Goal: Find contact information: Find contact information

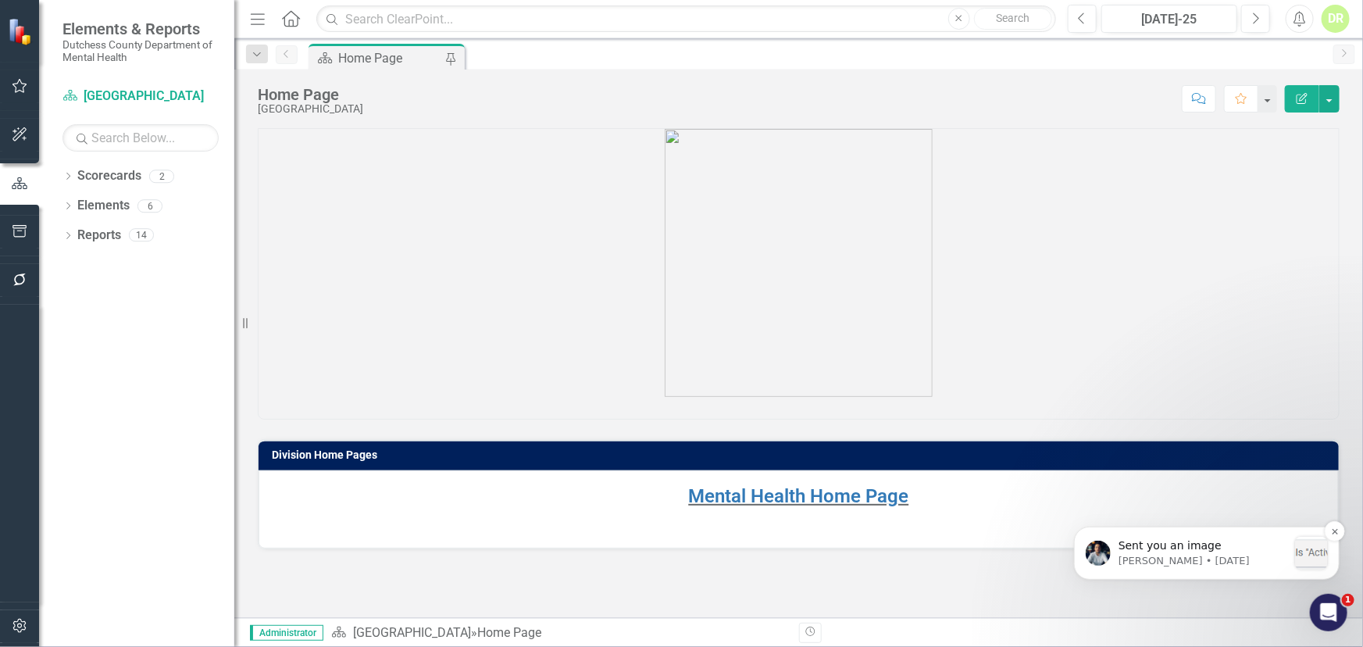
click at [1152, 558] on p "[PERSON_NAME] • [DATE]" at bounding box center [1202, 560] width 169 height 14
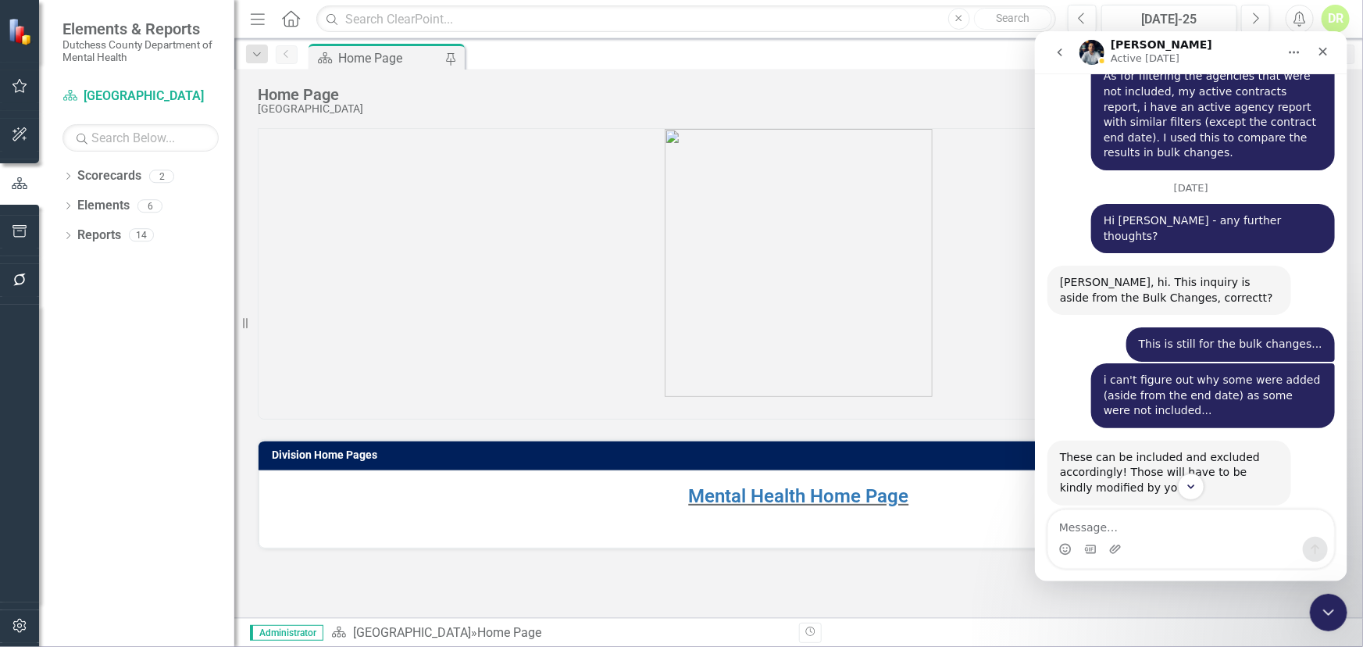
scroll to position [9019, 0]
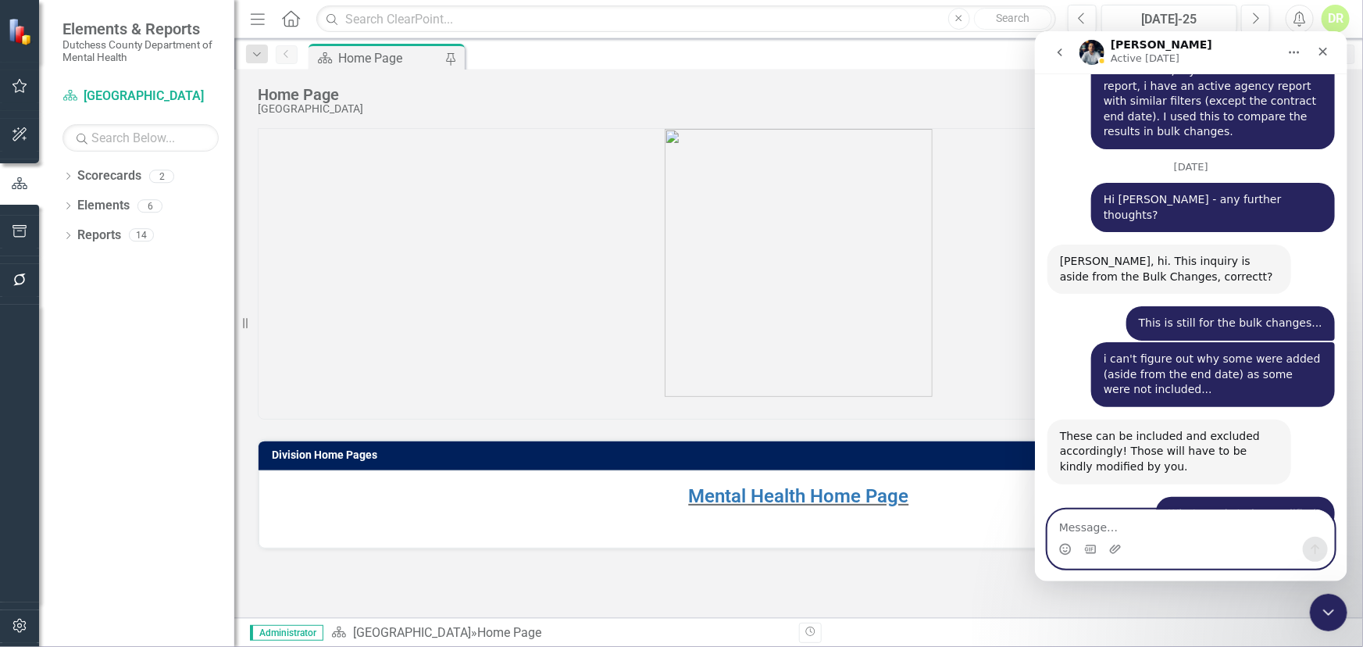
click at [1085, 522] on textarea "Message…" at bounding box center [1190, 522] width 286 height 27
type textarea "Then why are the inactive contracts showing in the list?"
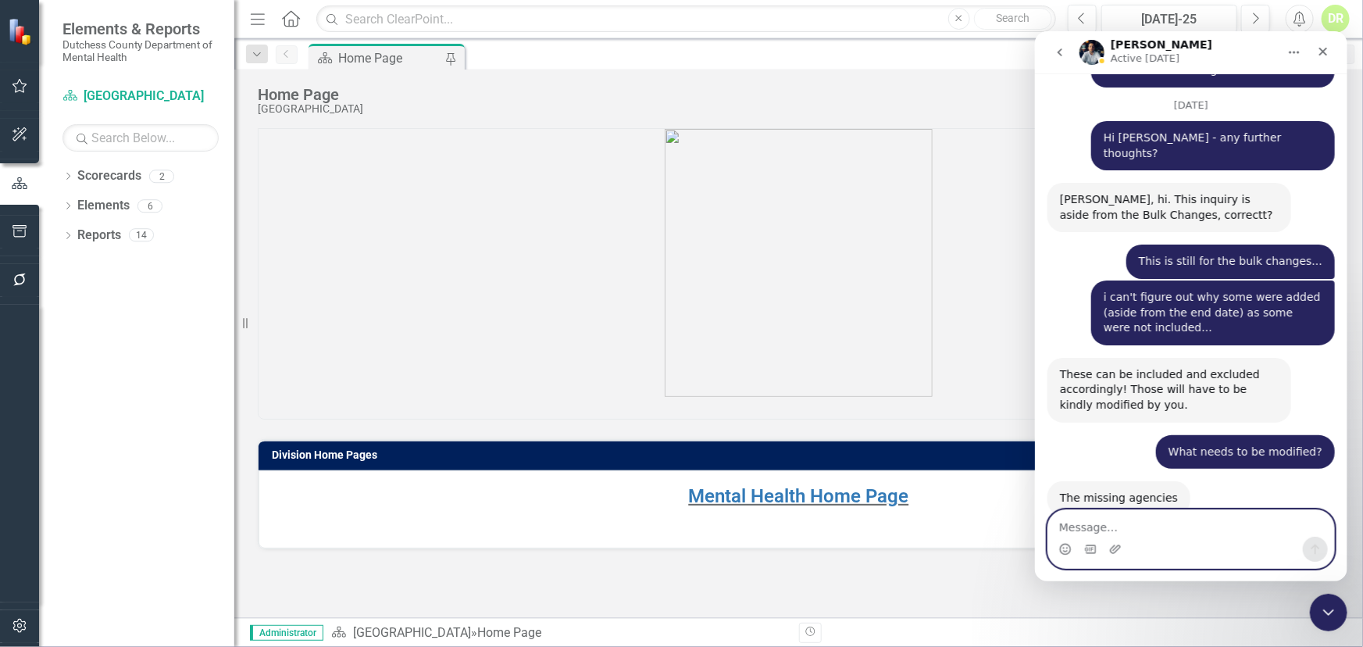
scroll to position [9102, 0]
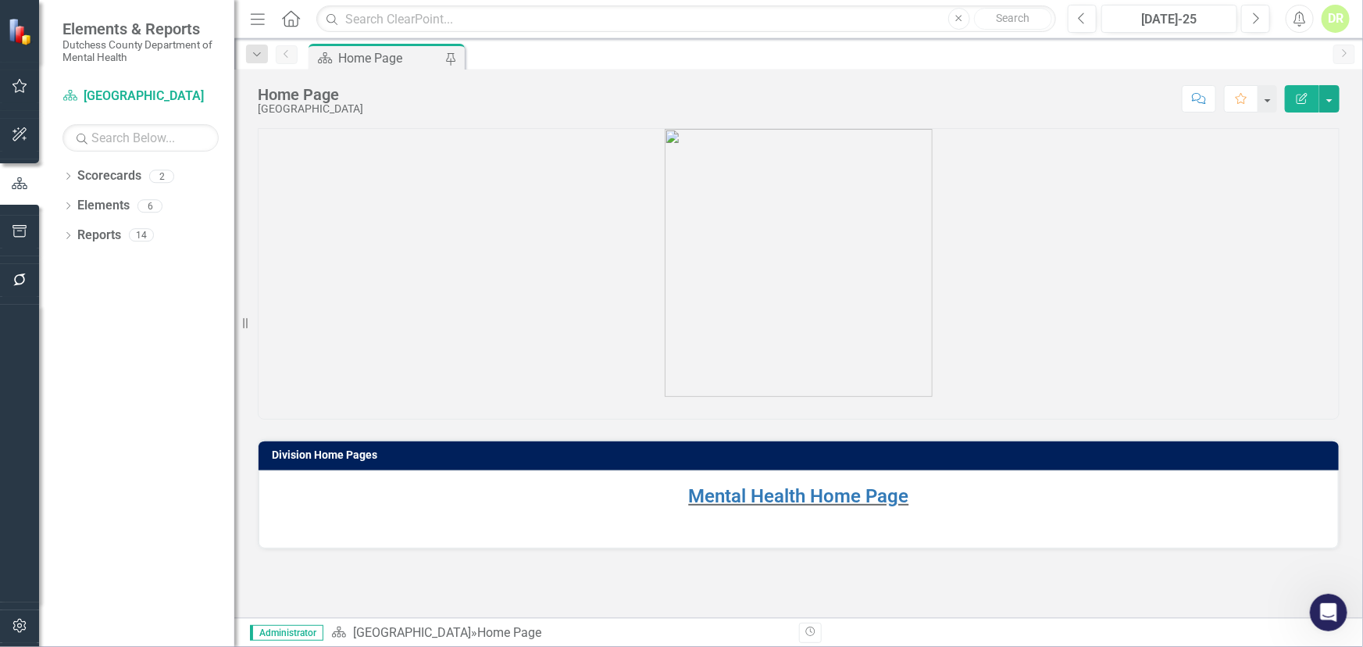
drag, startPoint x: 1015, startPoint y: 191, endPoint x: 1006, endPoint y: 188, distance: 9.7
click at [1015, 191] on p at bounding box center [799, 264] width 1080 height 271
drag, startPoint x: 773, startPoint y: 488, endPoint x: 134, endPoint y: 379, distance: 649.0
click at [775, 490] on link "Mental Health Home Page" at bounding box center [799, 496] width 220 height 22
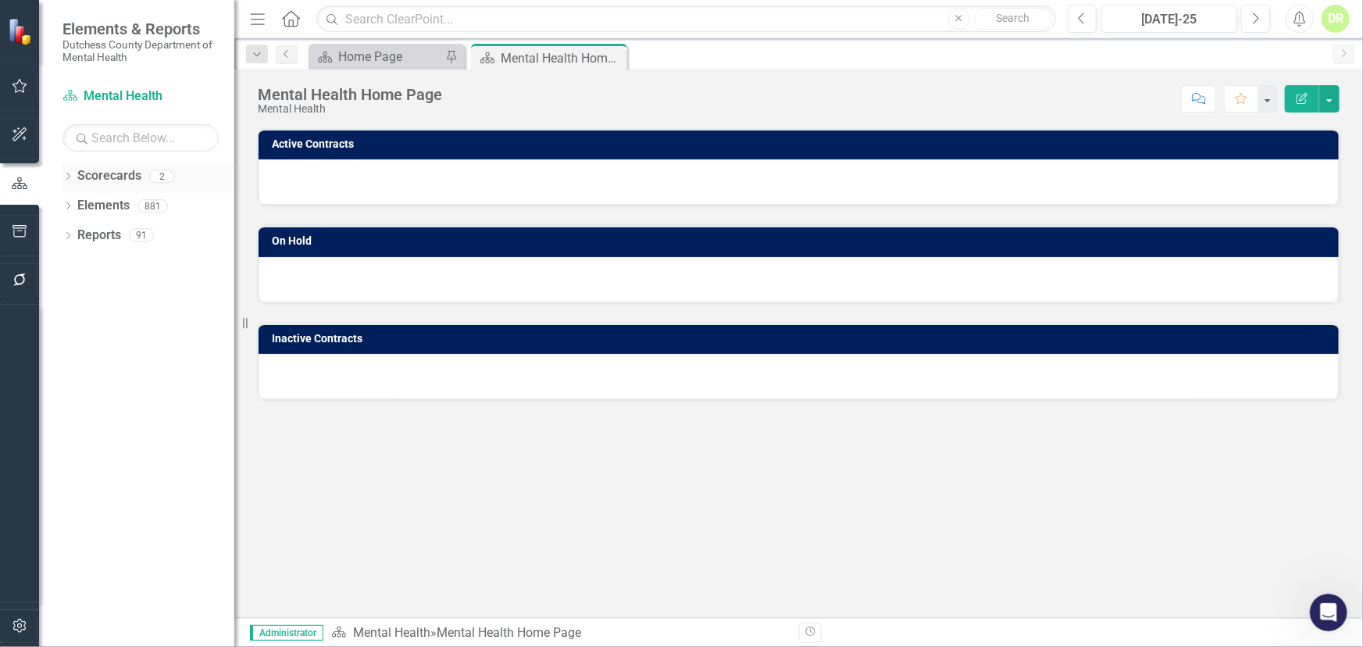
click at [123, 172] on link "Scorecards" at bounding box center [109, 176] width 64 height 18
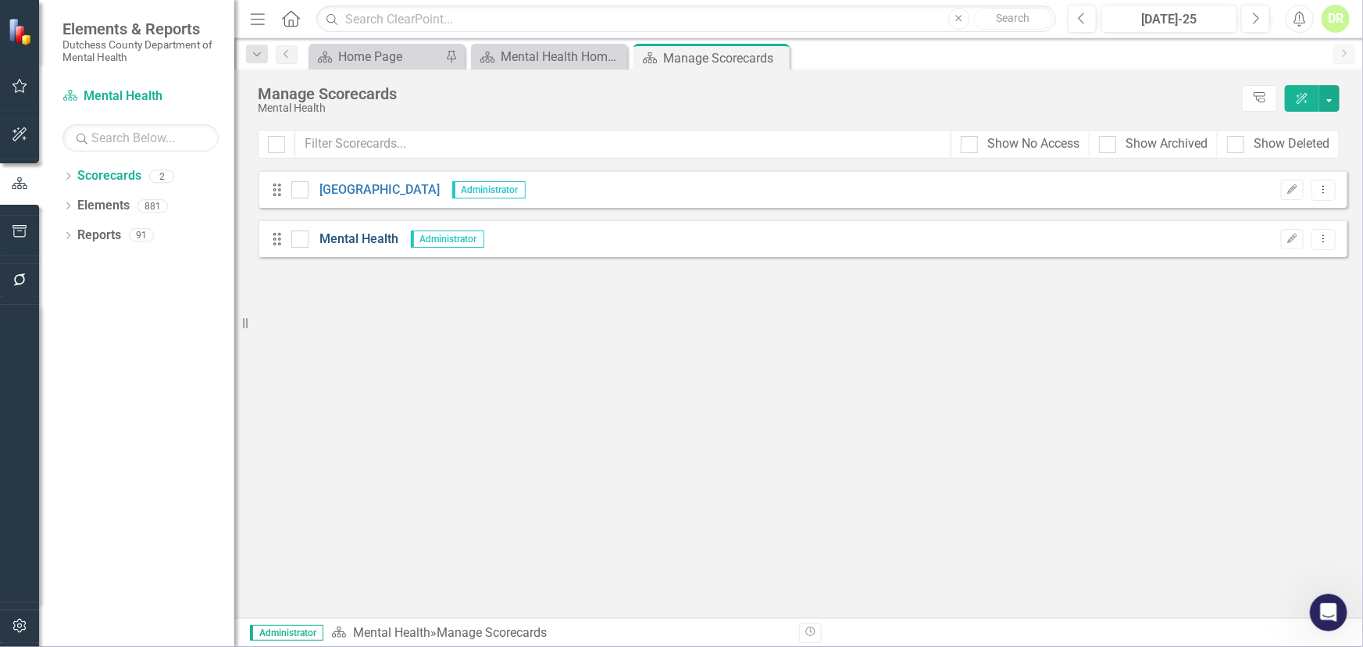
click at [369, 235] on link "Mental Health" at bounding box center [354, 239] width 91 height 18
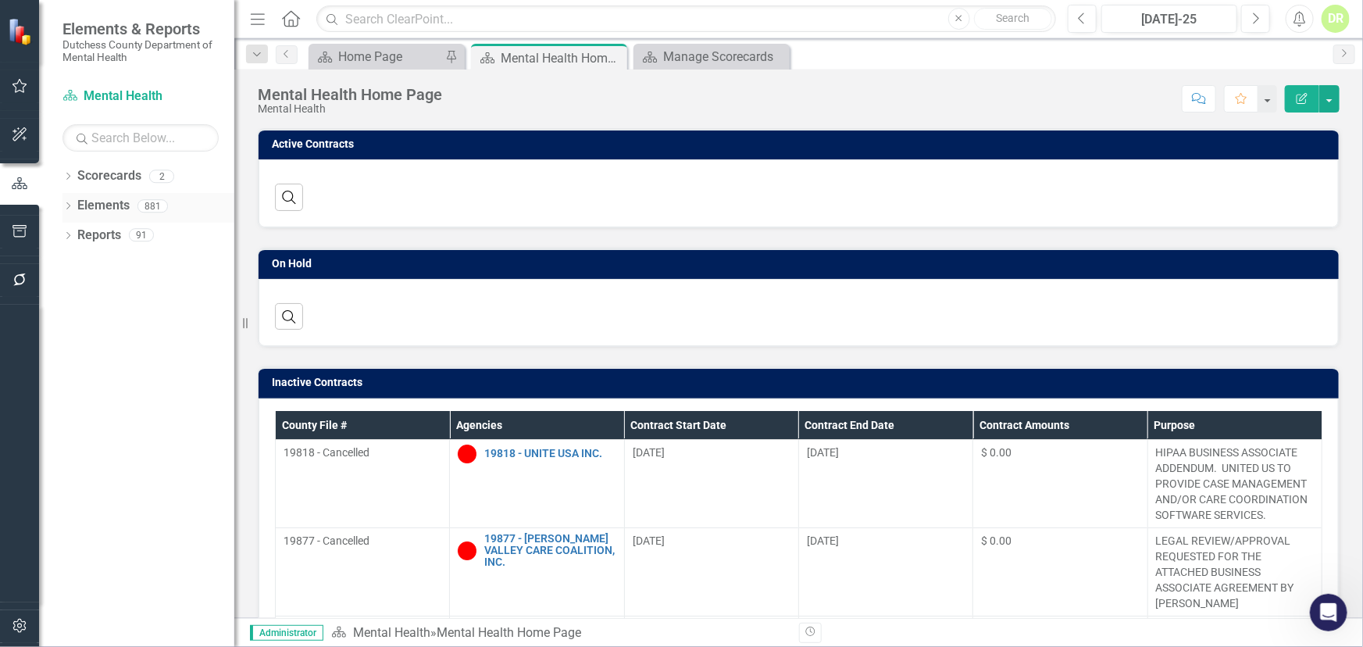
click at [112, 203] on link "Elements" at bounding box center [103, 206] width 52 height 18
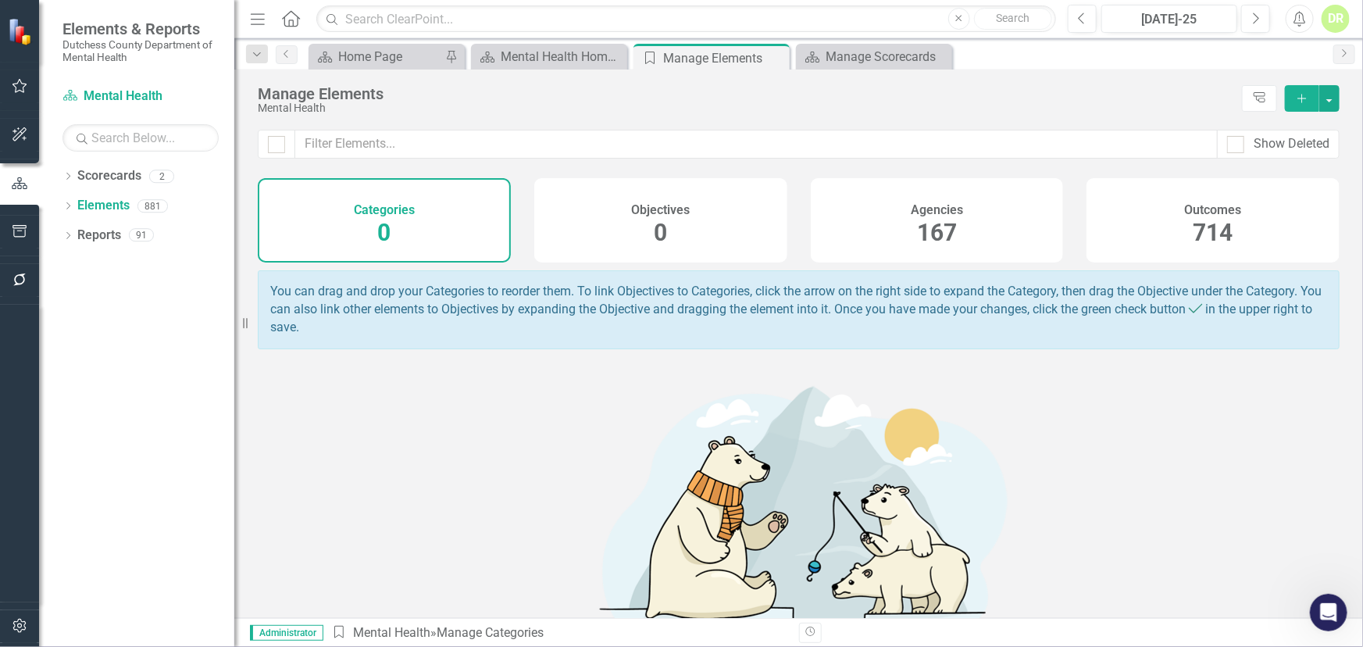
click at [930, 224] on span "167" at bounding box center [937, 232] width 40 height 27
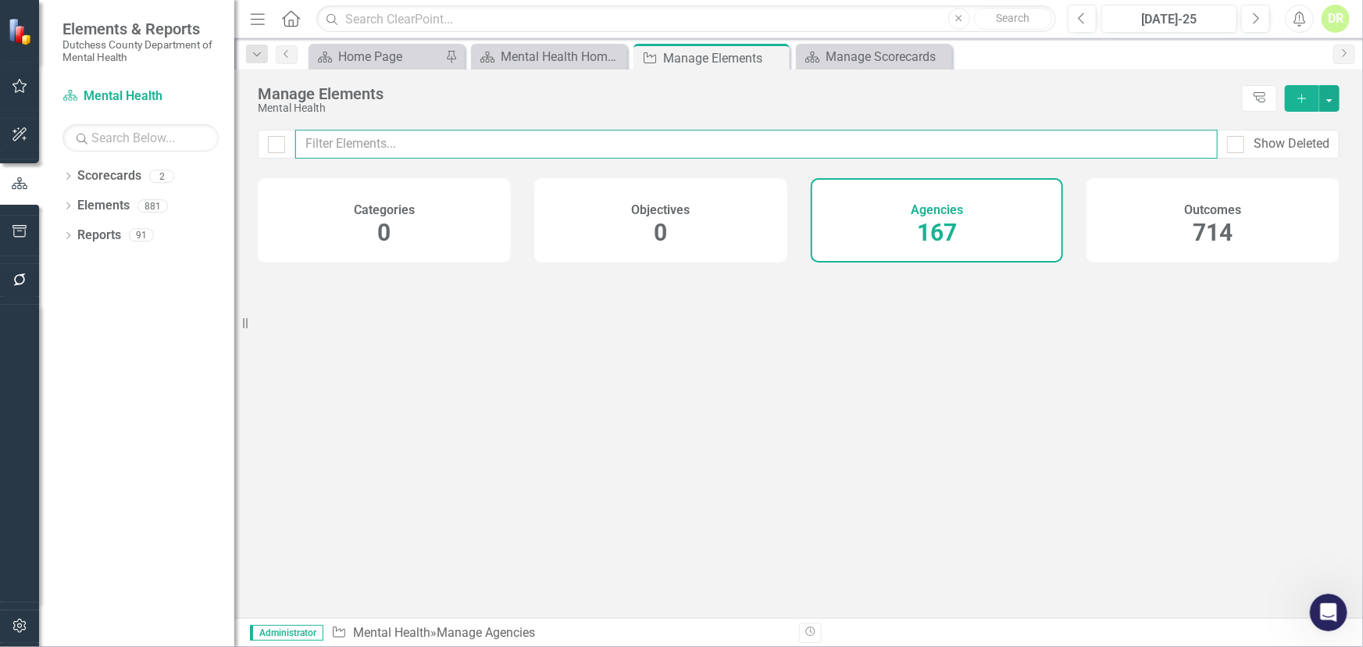
click at [399, 152] on input "text" at bounding box center [756, 144] width 922 height 29
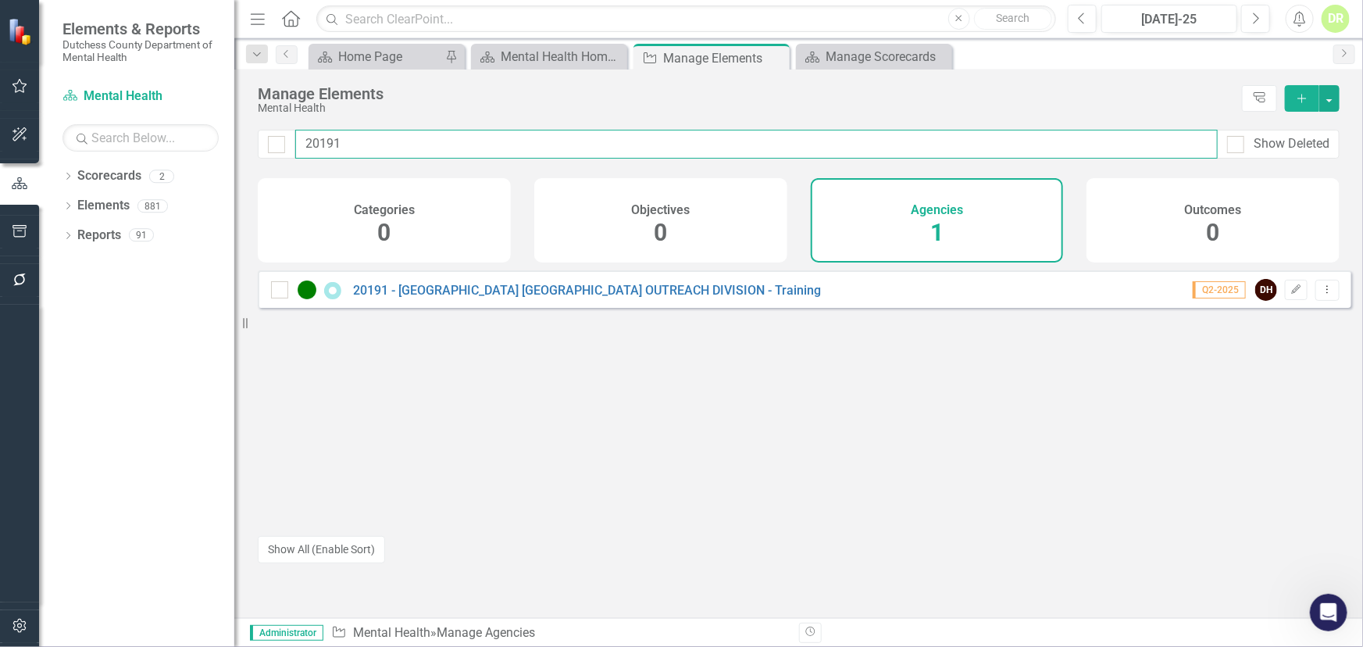
type input "20191"
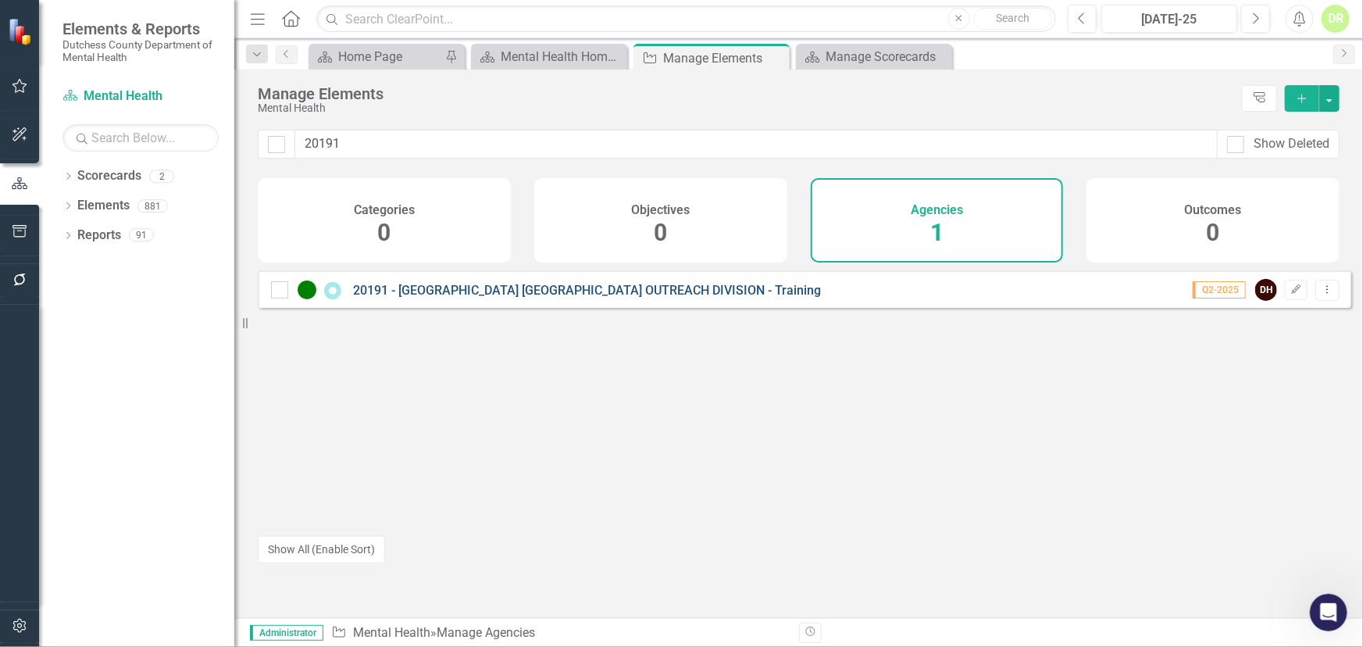
click at [437, 296] on div "20191 - [GEOGRAPHIC_DATA] [GEOGRAPHIC_DATA] OUTREACH DIVISION - Training" at bounding box center [548, 289] width 554 height 19
click at [436, 298] on link "20191 - [GEOGRAPHIC_DATA] [GEOGRAPHIC_DATA] OUTREACH DIVISION - Training" at bounding box center [587, 290] width 468 height 15
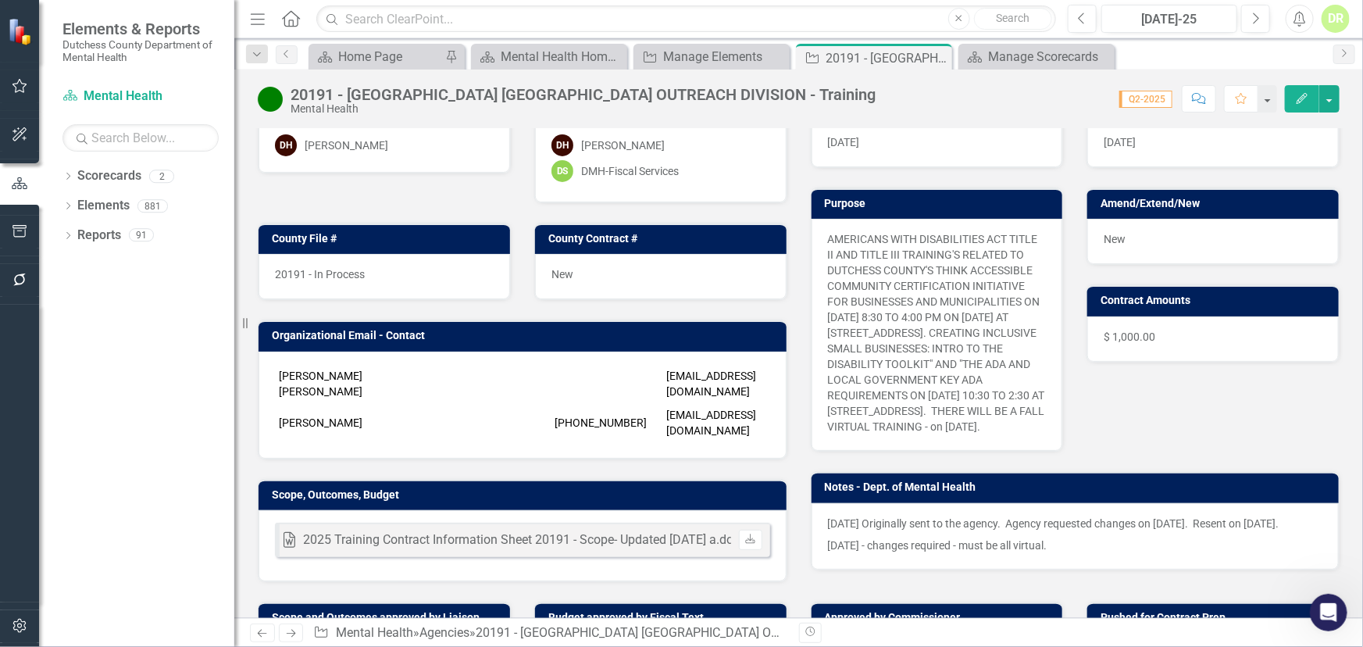
scroll to position [639, 0]
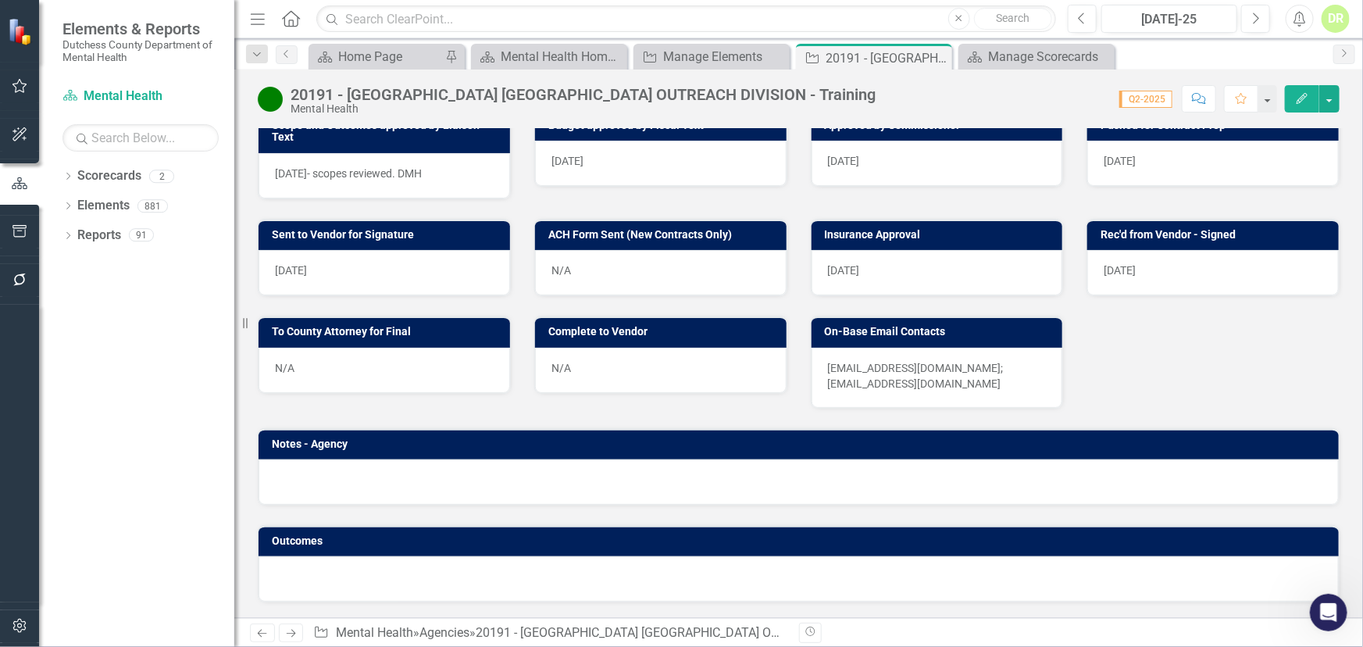
drag, startPoint x: 957, startPoint y: 392, endPoint x: 893, endPoint y: 394, distance: 64.1
click at [890, 391] on p "[EMAIL_ADDRESS][DOMAIN_NAME]; [EMAIL_ADDRESS][DOMAIN_NAME]" at bounding box center [937, 375] width 219 height 31
click at [972, 391] on p "[EMAIL_ADDRESS][DOMAIN_NAME]; [EMAIL_ADDRESS][DOMAIN_NAME]" at bounding box center [937, 375] width 219 height 31
click at [958, 391] on p "[EMAIL_ADDRESS][DOMAIN_NAME]; [EMAIL_ADDRESS][DOMAIN_NAME]" at bounding box center [937, 375] width 219 height 31
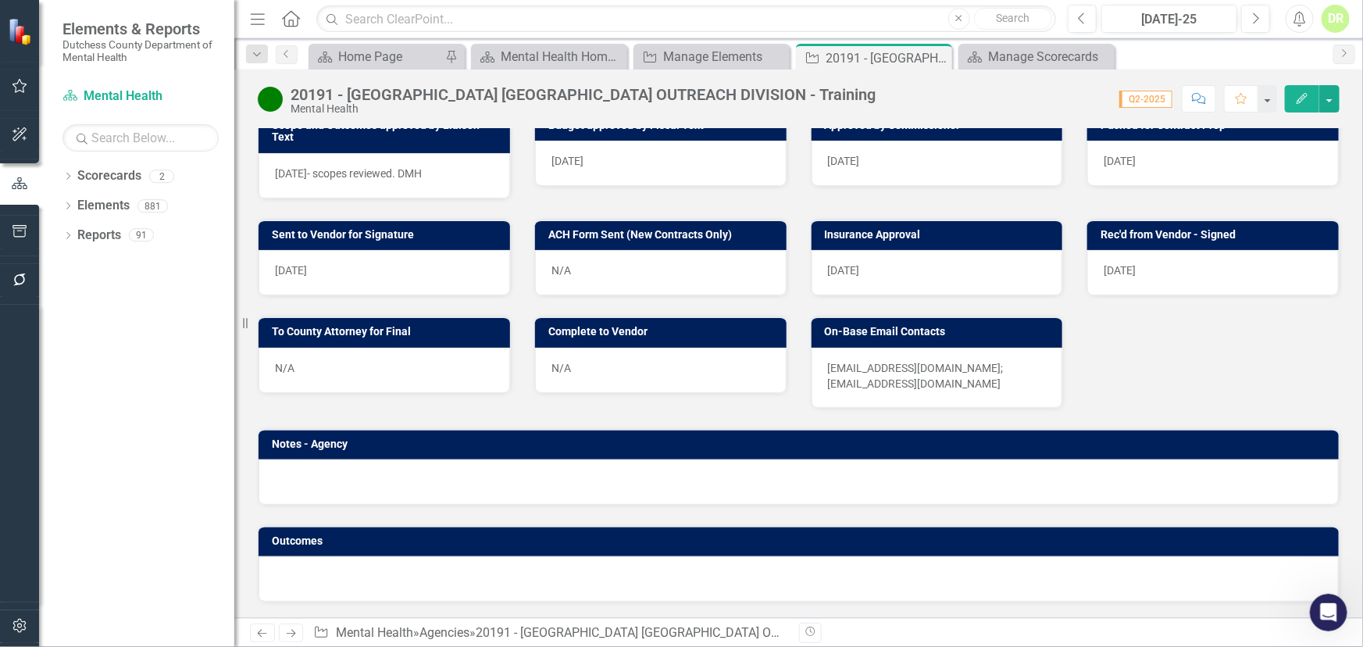
click at [958, 391] on p "[EMAIL_ADDRESS][DOMAIN_NAME]; [EMAIL_ADDRESS][DOMAIN_NAME]" at bounding box center [937, 375] width 219 height 31
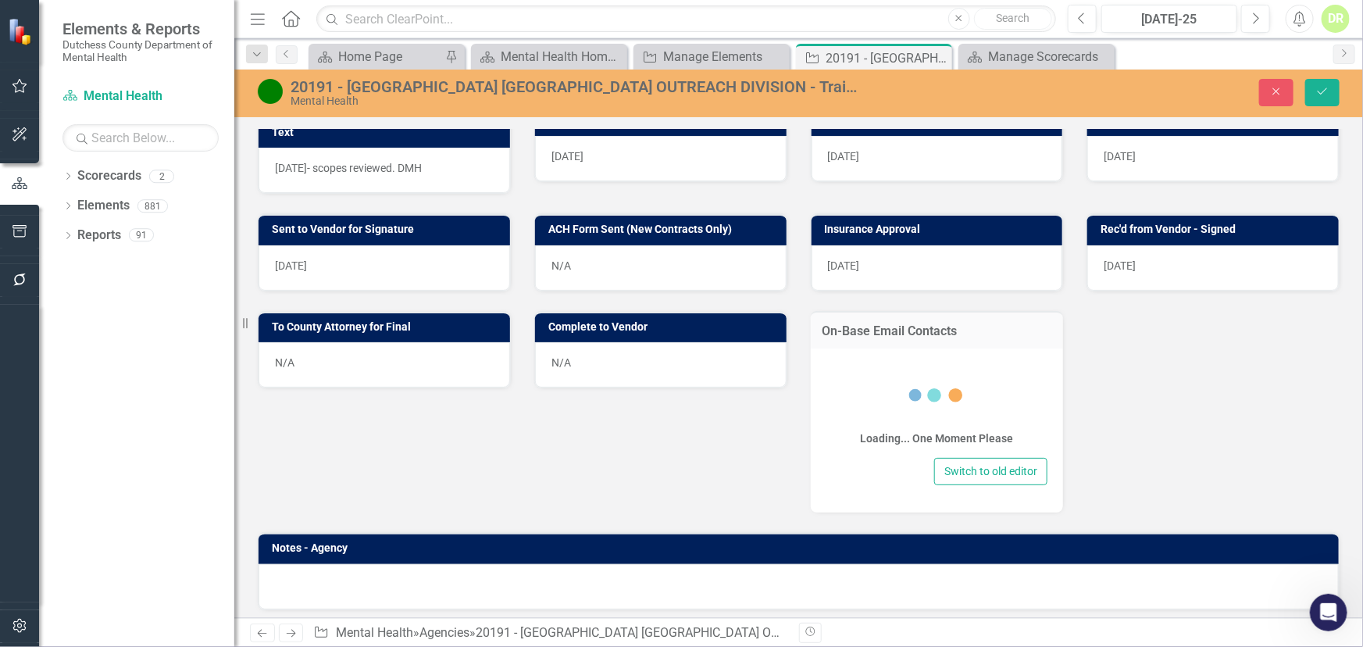
click at [958, 391] on icon at bounding box center [936, 395] width 62 height 62
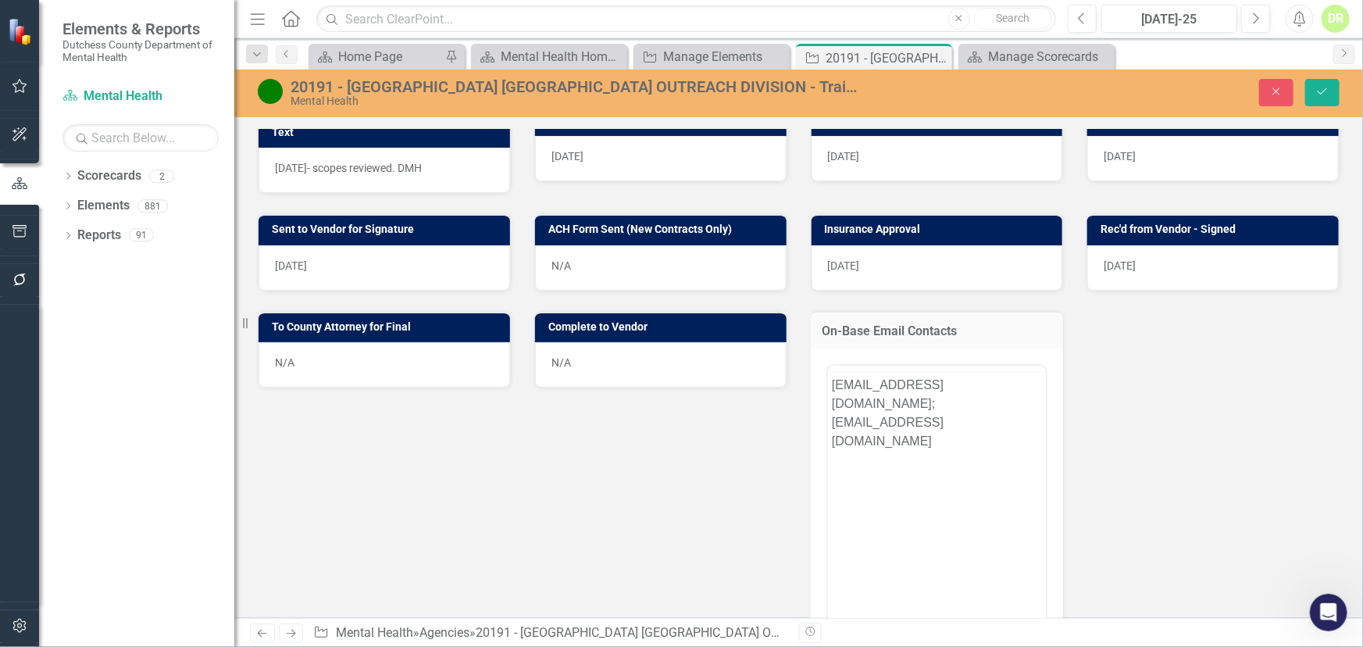
scroll to position [0, 0]
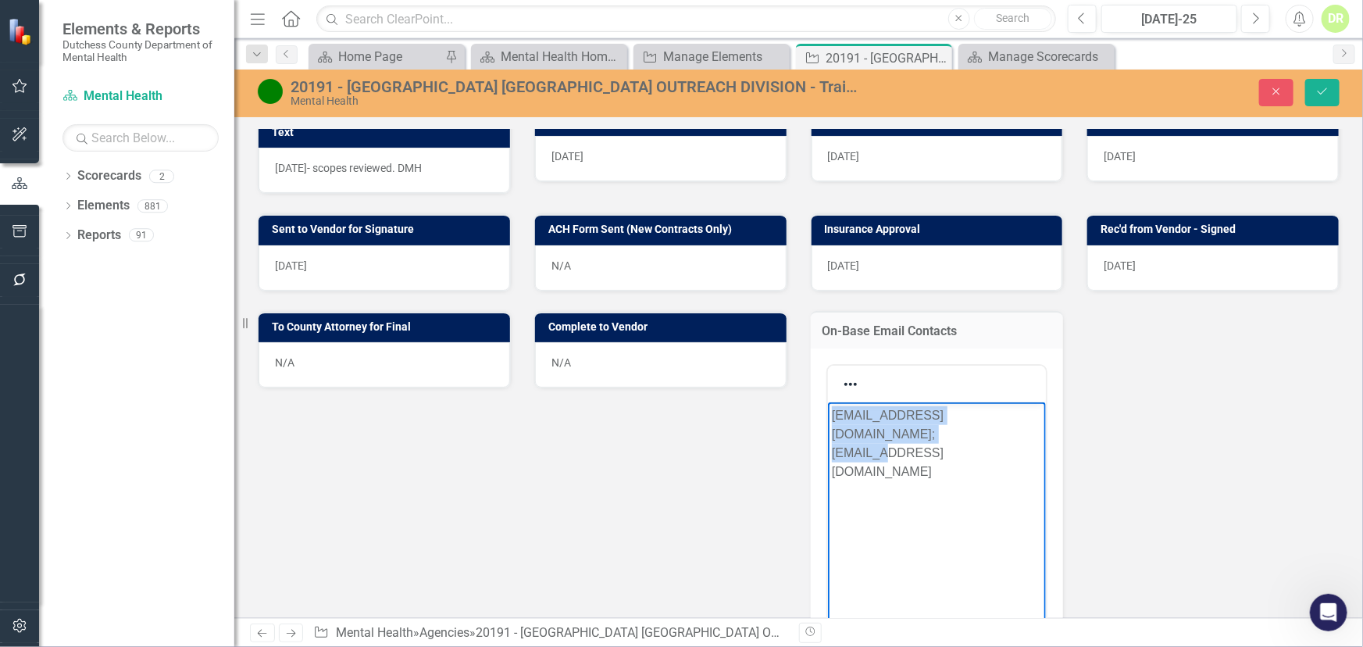
drag, startPoint x: 989, startPoint y: 433, endPoint x: 550, endPoint y: 327, distance: 451.6
click at [827, 401] on html "[EMAIL_ADDRESS][DOMAIN_NAME]; [EMAIL_ADDRESS][DOMAIN_NAME]" at bounding box center [936, 518] width 219 height 234
copy p "[EMAIL_ADDRESS][DOMAIN_NAME]; [EMAIL_ADDRESS][DOMAIN_NAME]"
